Goal: Task Accomplishment & Management: Manage account settings

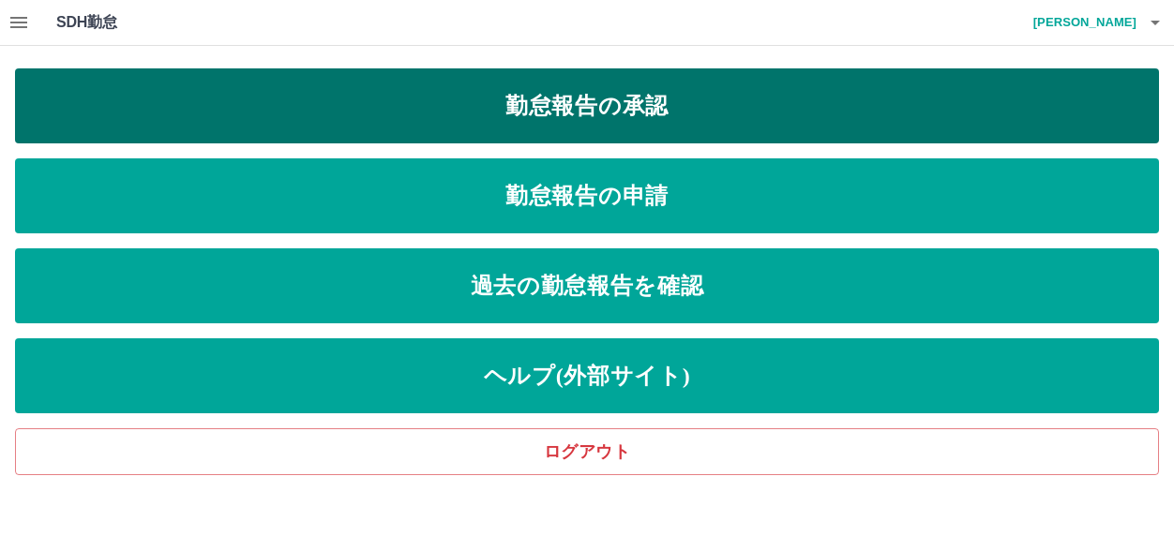
click at [592, 105] on link "勤怠報告の承認" at bounding box center [587, 105] width 1144 height 75
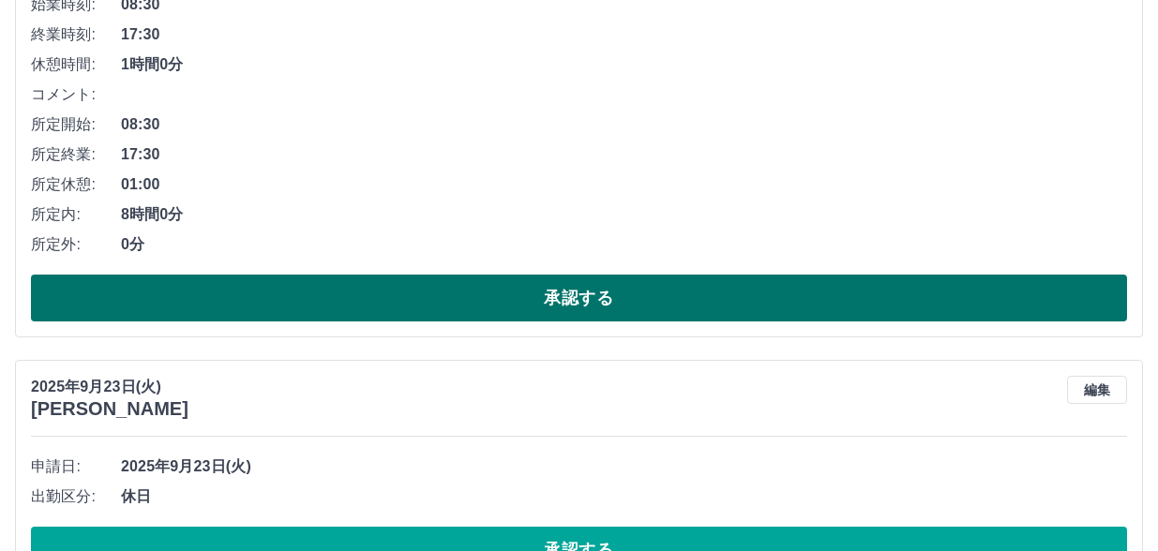
scroll to position [966, 0]
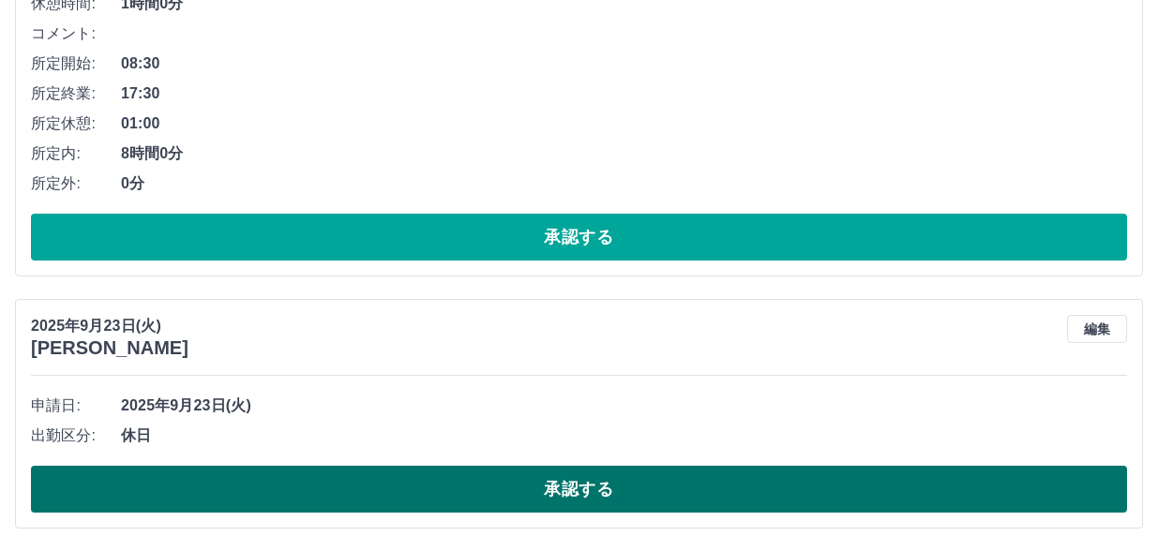
click at [544, 488] on button "承認する" at bounding box center [579, 489] width 1096 height 47
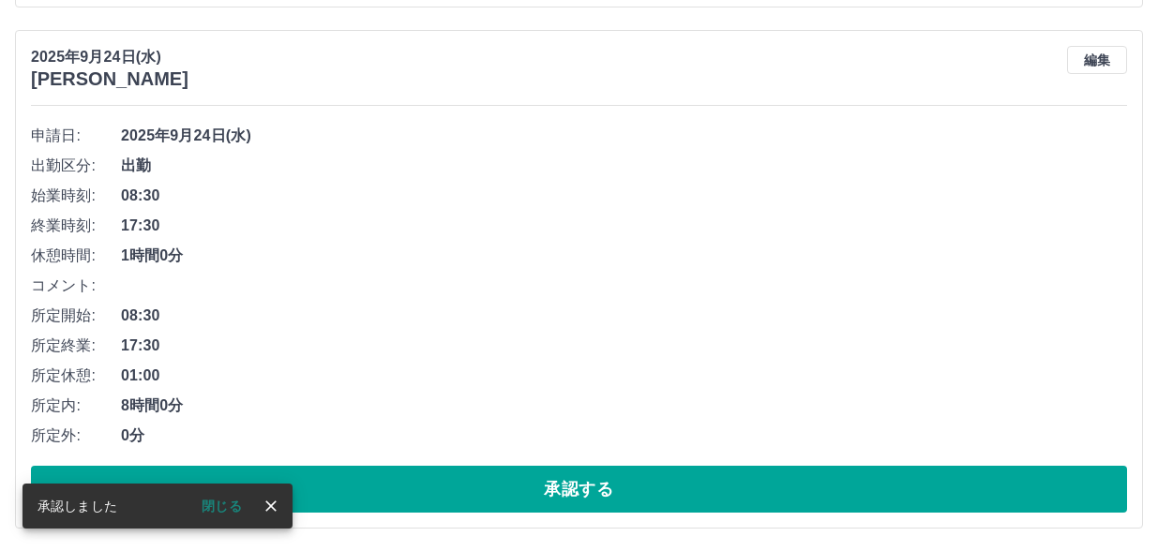
scroll to position [714, 0]
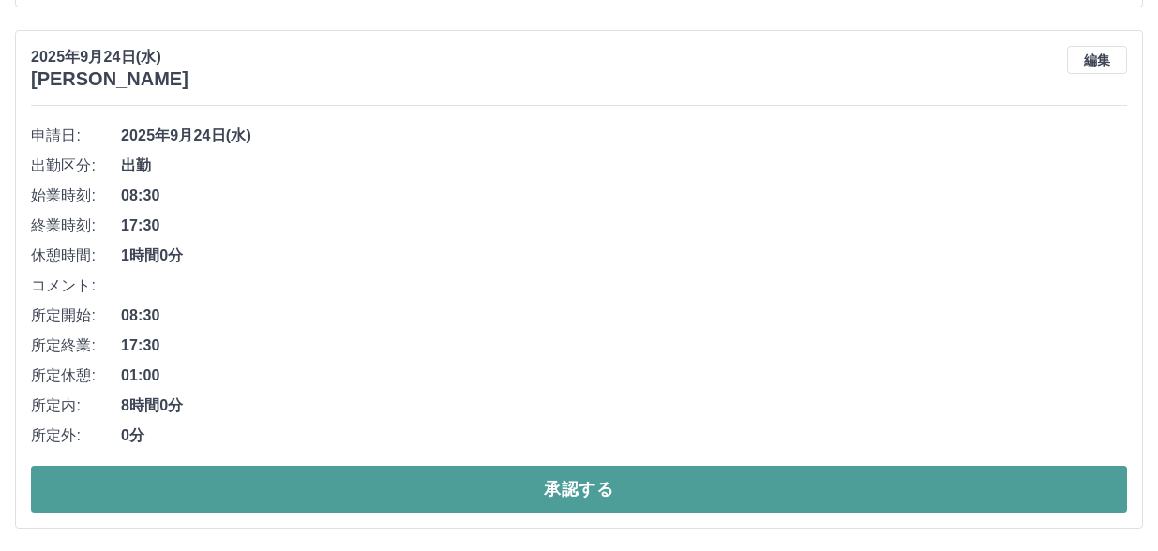
click at [577, 483] on button "承認する" at bounding box center [579, 489] width 1096 height 47
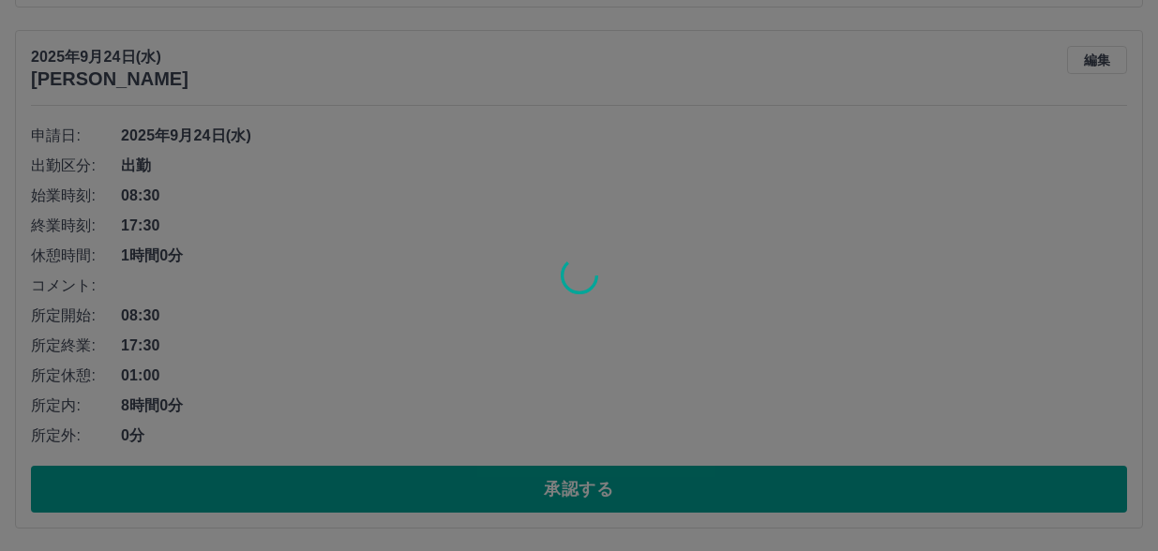
scroll to position [193, 0]
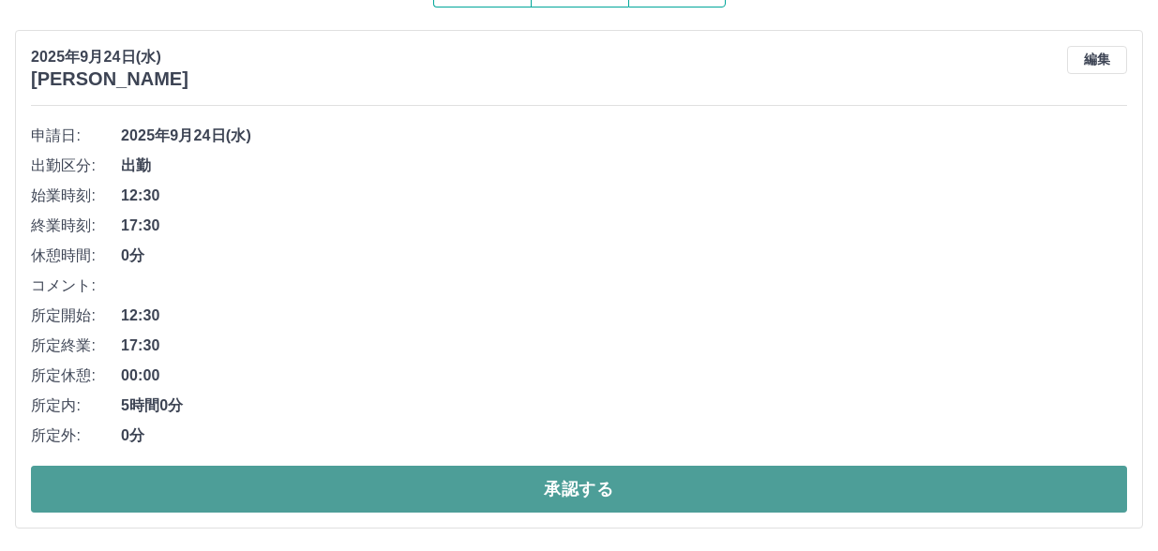
click at [584, 477] on button "承認する" at bounding box center [579, 489] width 1096 height 47
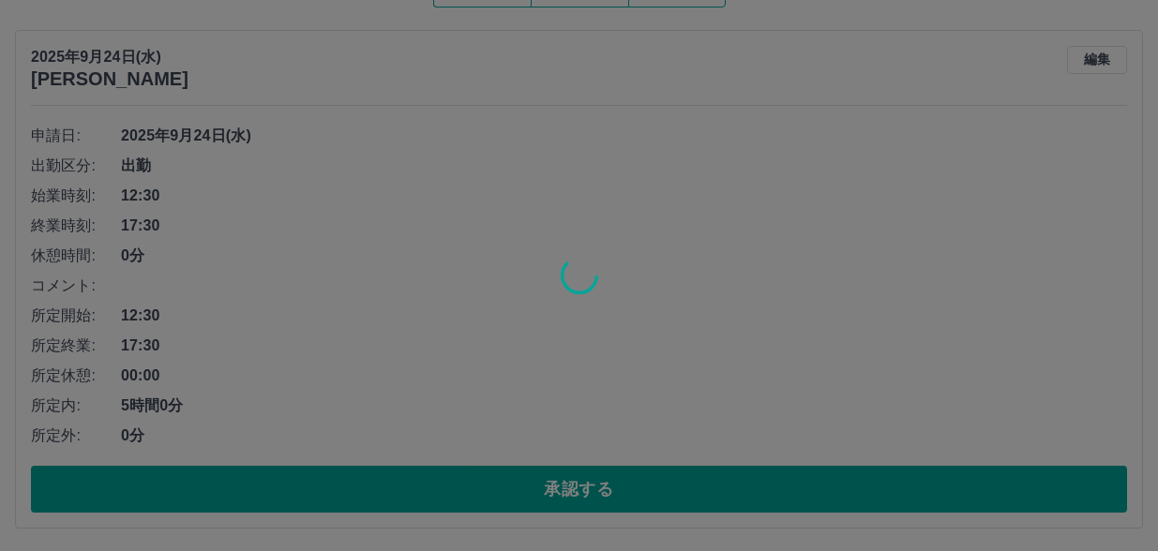
scroll to position [0, 0]
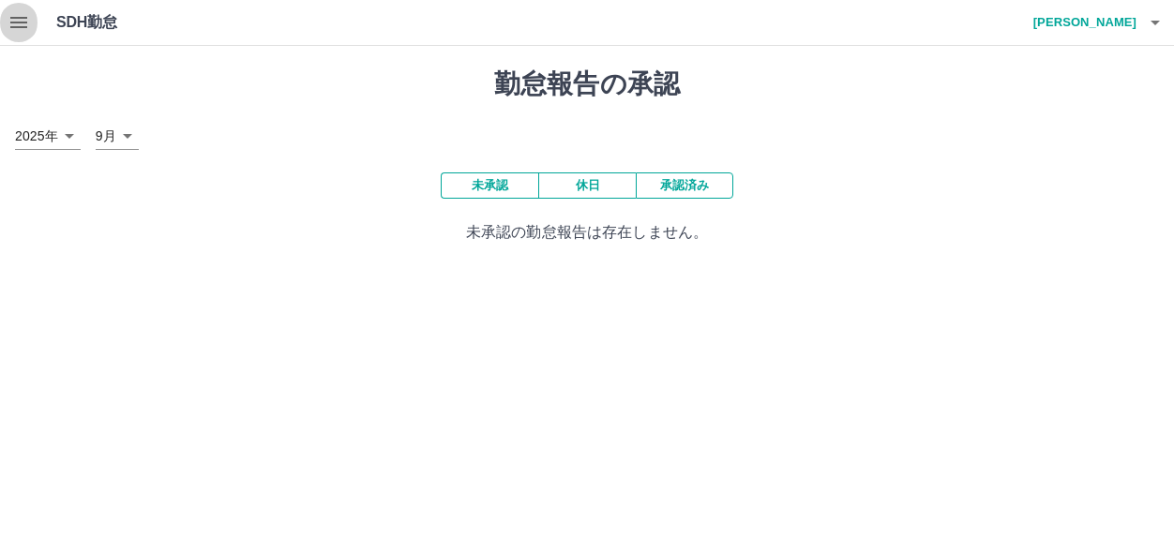
click at [22, 11] on icon "button" at bounding box center [18, 22] width 22 height 22
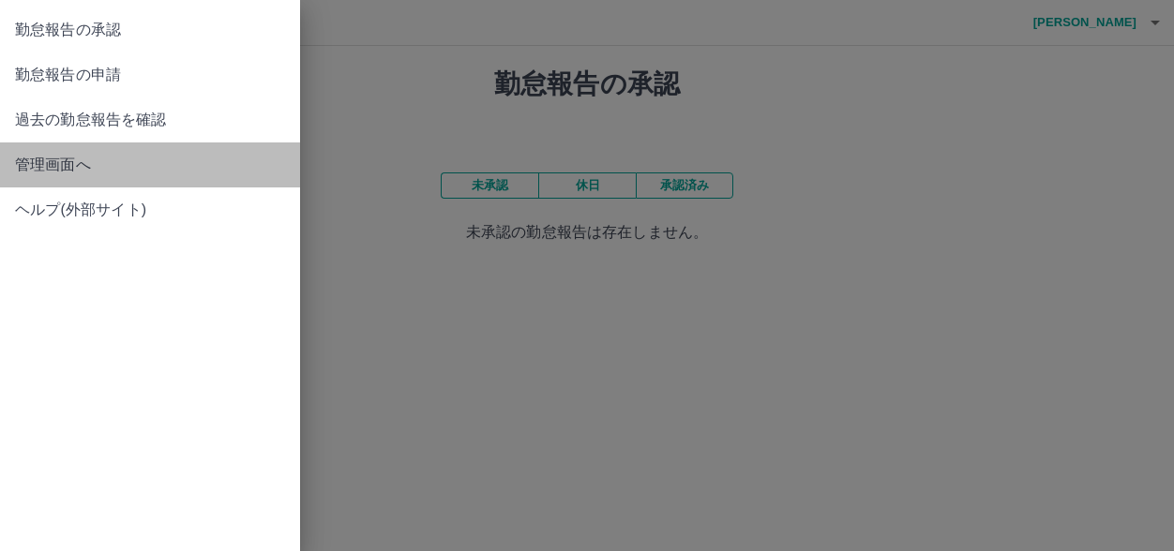
click at [73, 164] on span "管理画面へ" at bounding box center [150, 165] width 270 height 22
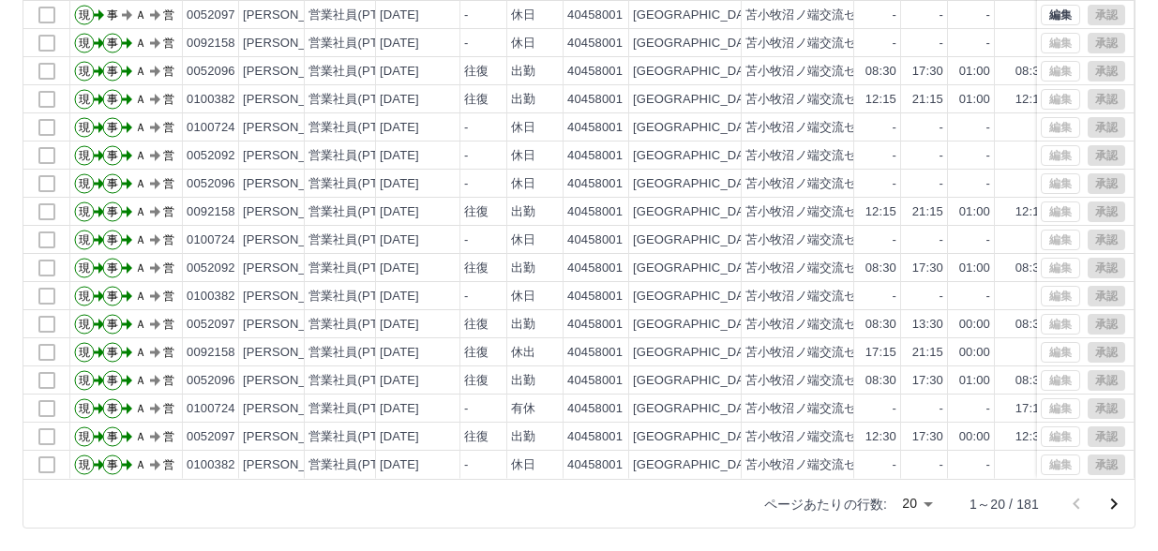
scroll to position [97, 0]
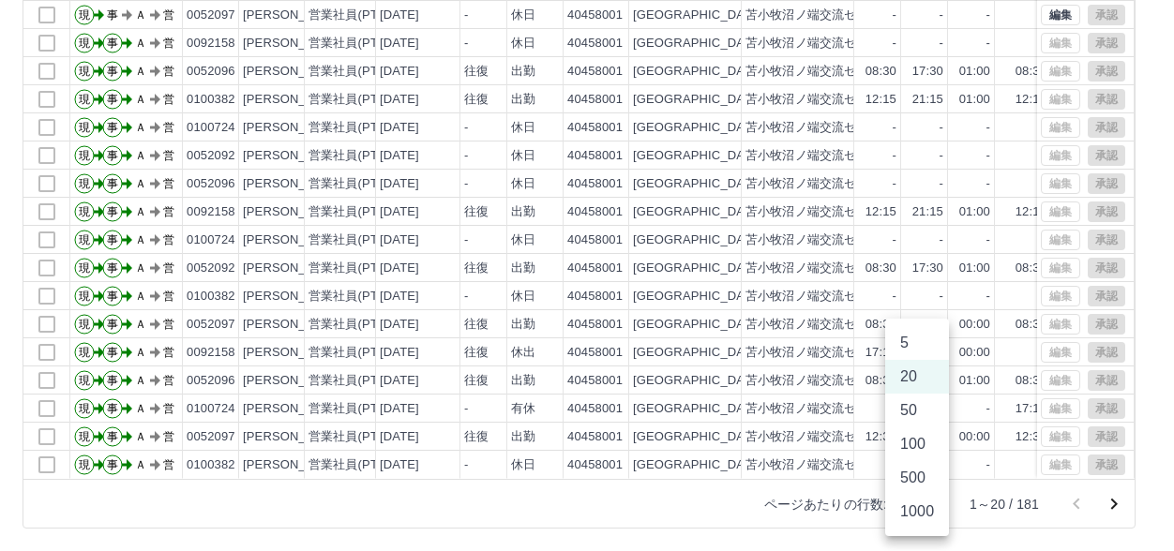
click at [931, 506] on body "SDH勤怠 [PERSON_NAME] 勤務実績承認 前月 [DATE] 次月 今月 月選択 承認モード 削除モード 一括承認 列一覧 0 フィルター 行間隔…" at bounding box center [587, 155] width 1174 height 792
click at [921, 413] on li "50" at bounding box center [917, 411] width 64 height 34
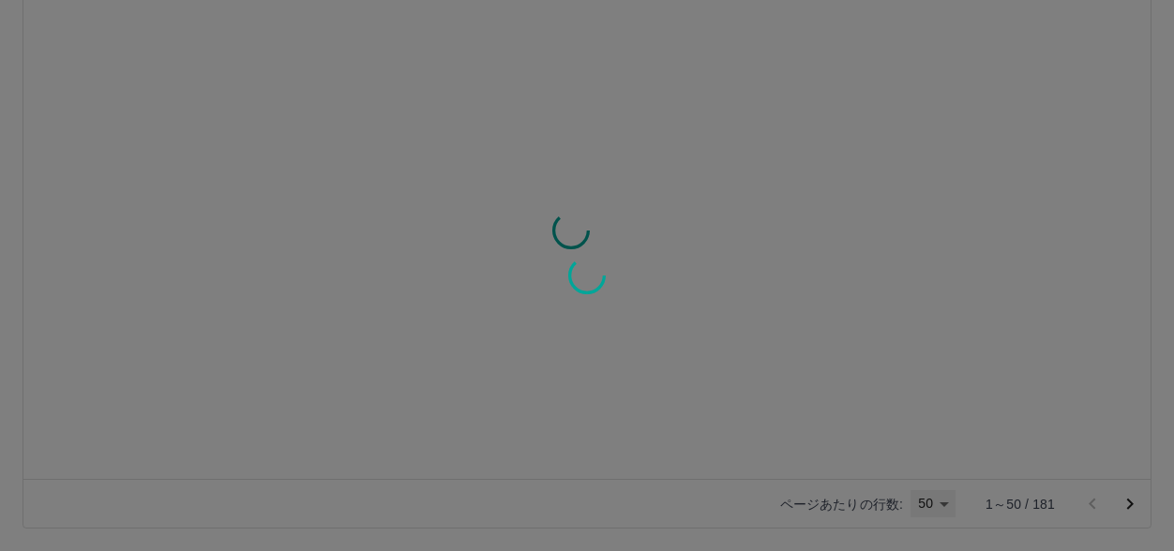
type input "**"
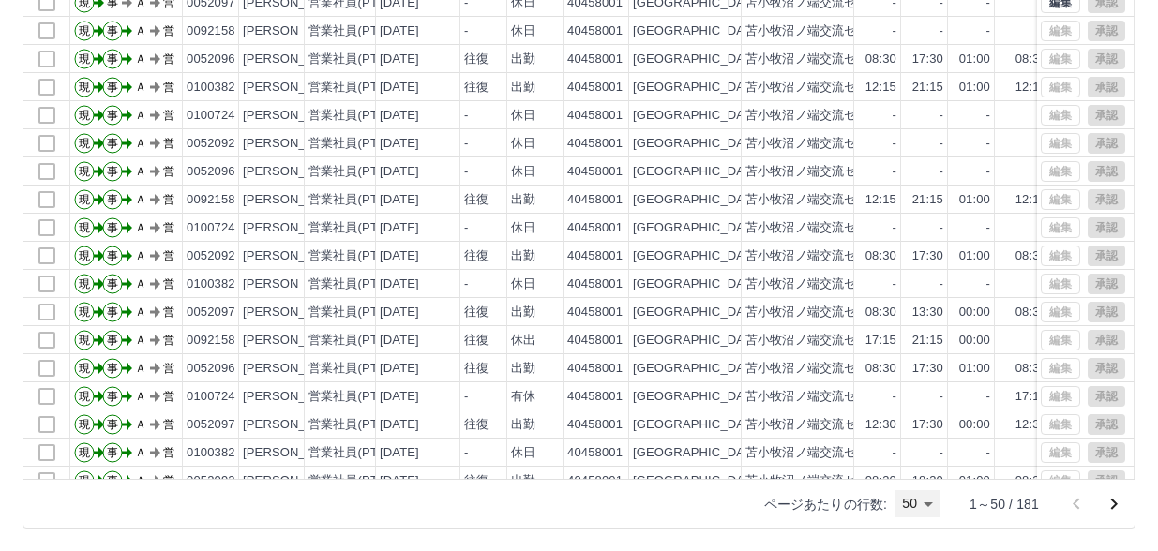
scroll to position [0, 0]
